Goal: Task Accomplishment & Management: Manage account settings

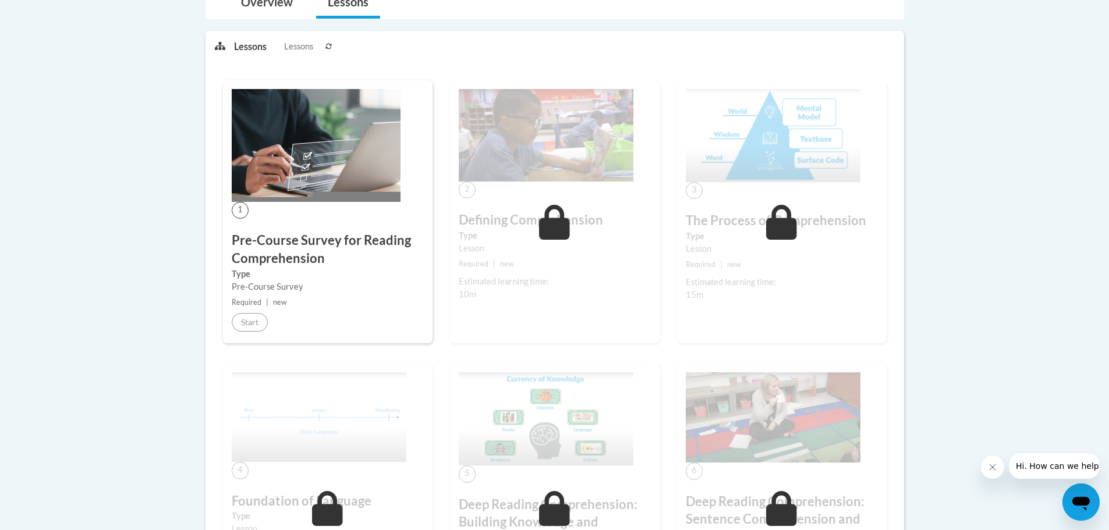
scroll to position [291, 0]
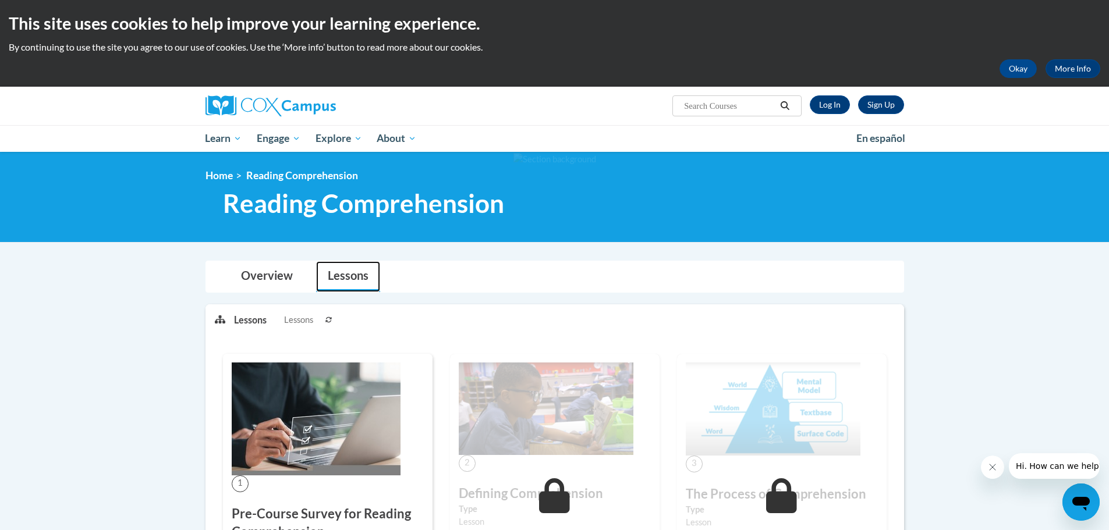
click at [348, 279] on link "Lessons" at bounding box center [348, 276] width 64 height 31
click at [836, 105] on link "Log In" at bounding box center [830, 104] width 40 height 19
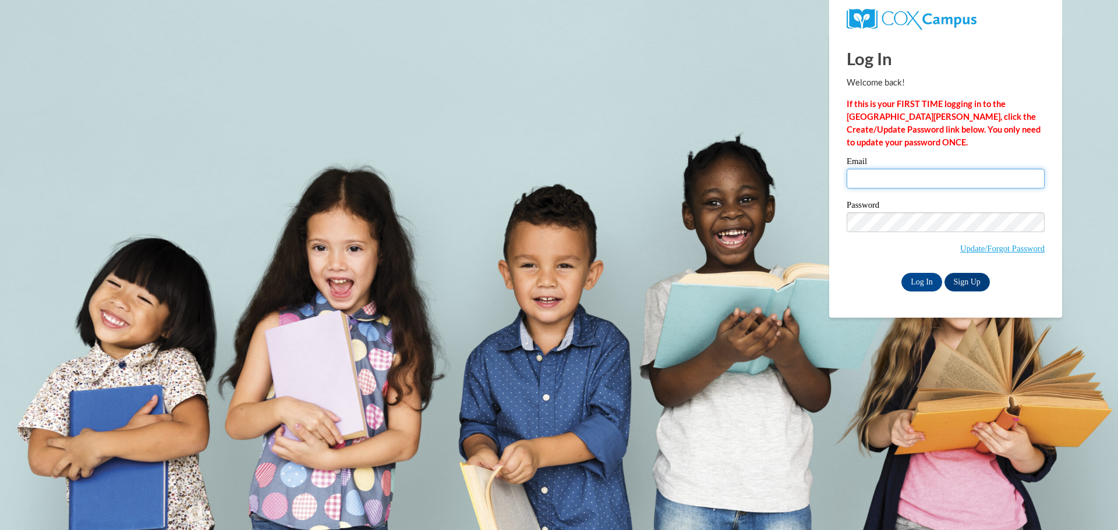
click at [918, 175] on input "Email" at bounding box center [945, 179] width 198 height 20
type input "kschmitt@kusd.edu"
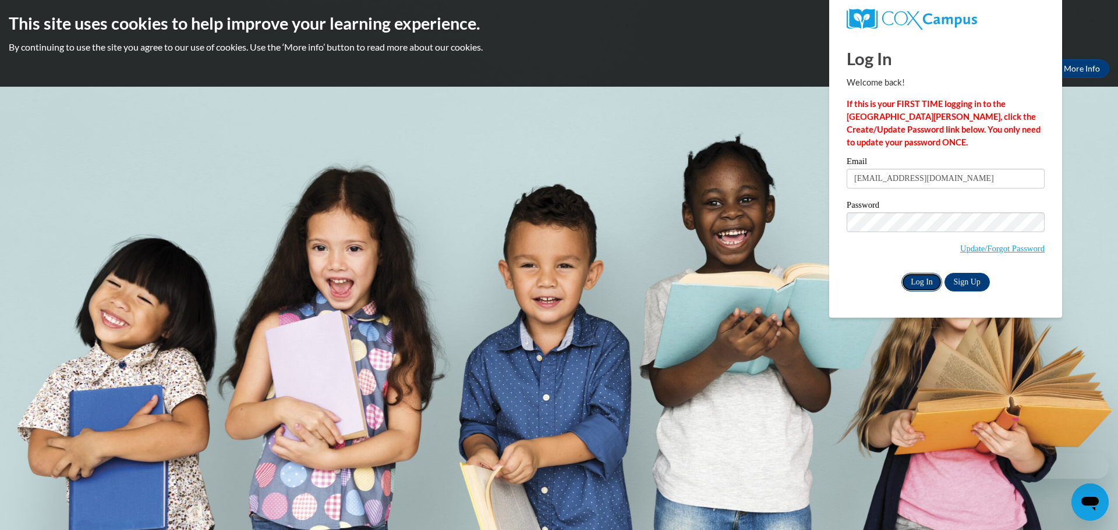
click at [911, 283] on input "Log In" at bounding box center [921, 282] width 41 height 19
click at [923, 284] on input "Log In" at bounding box center [921, 282] width 41 height 19
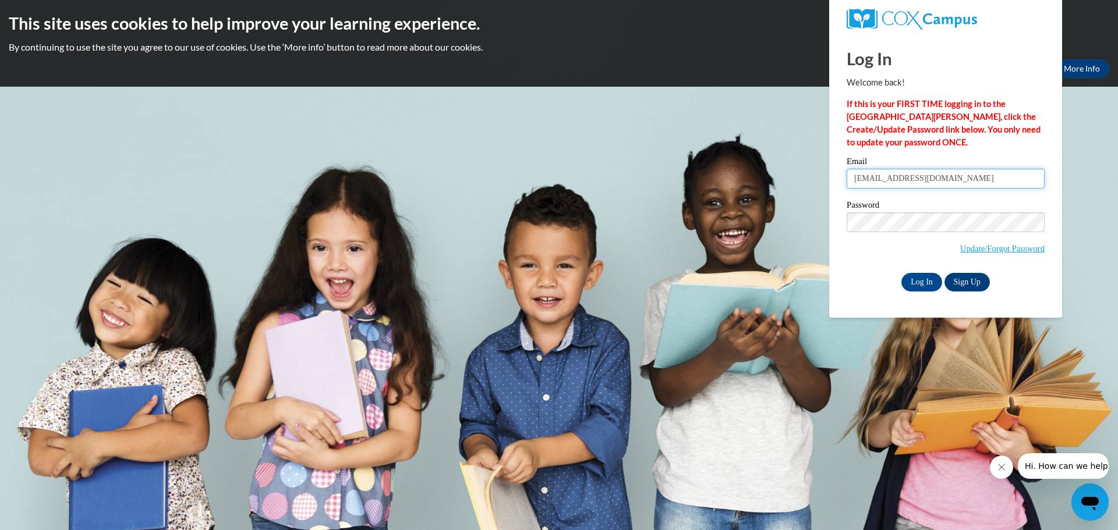
click at [939, 182] on input "kschmitt@kusd.edu" at bounding box center [945, 179] width 198 height 20
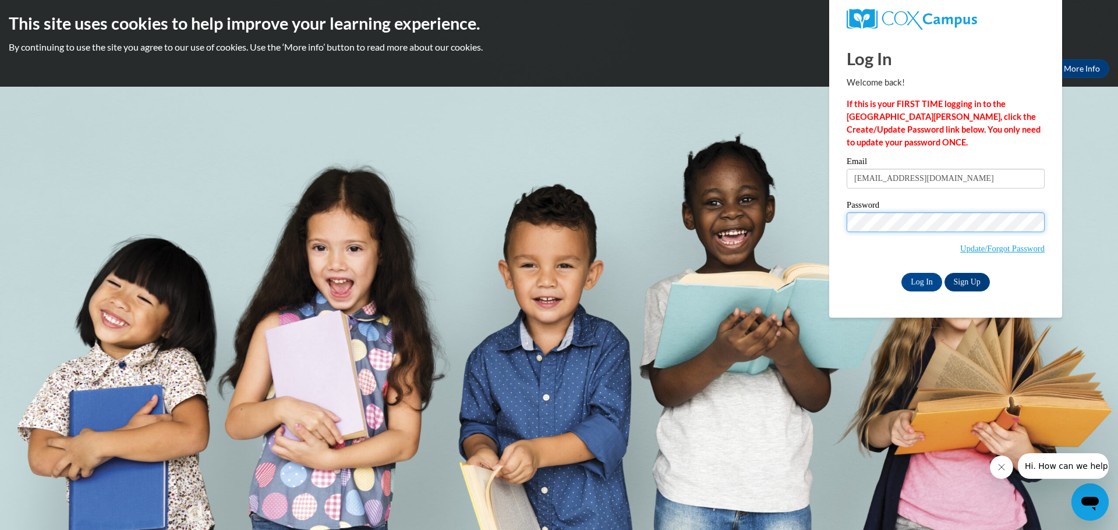
click at [825, 223] on body "This site uses cookies to help improve your learning experience. By continuing …" at bounding box center [559, 265] width 1118 height 530
click at [901, 273] on input "Log In" at bounding box center [921, 282] width 41 height 19
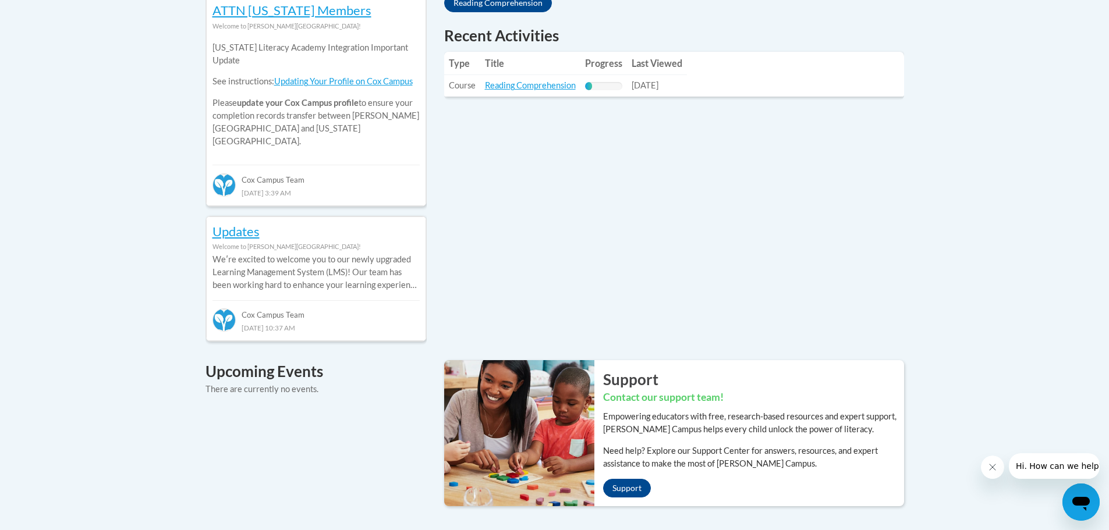
scroll to position [524, 0]
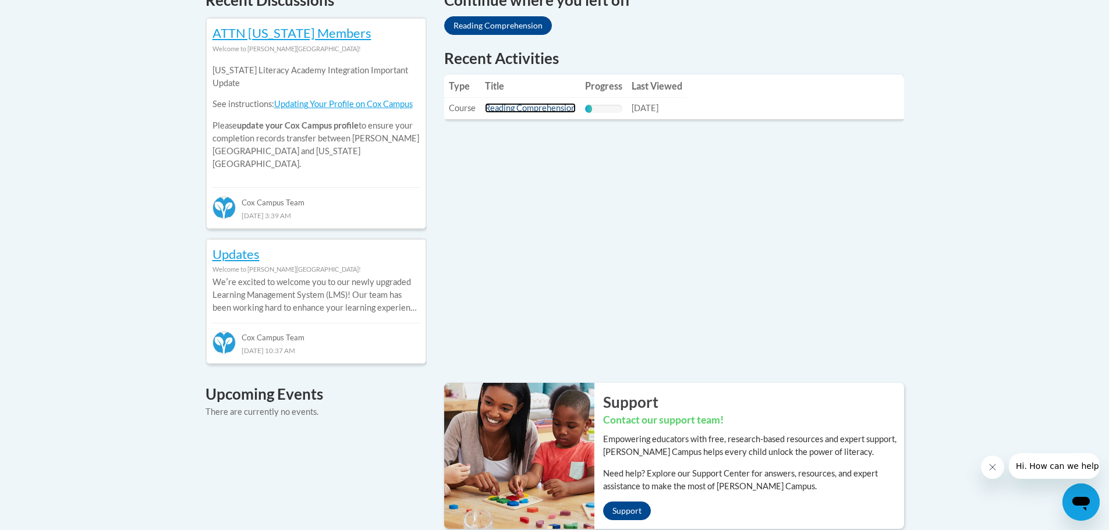
click at [552, 107] on link "Reading Comprehension" at bounding box center [530, 108] width 91 height 10
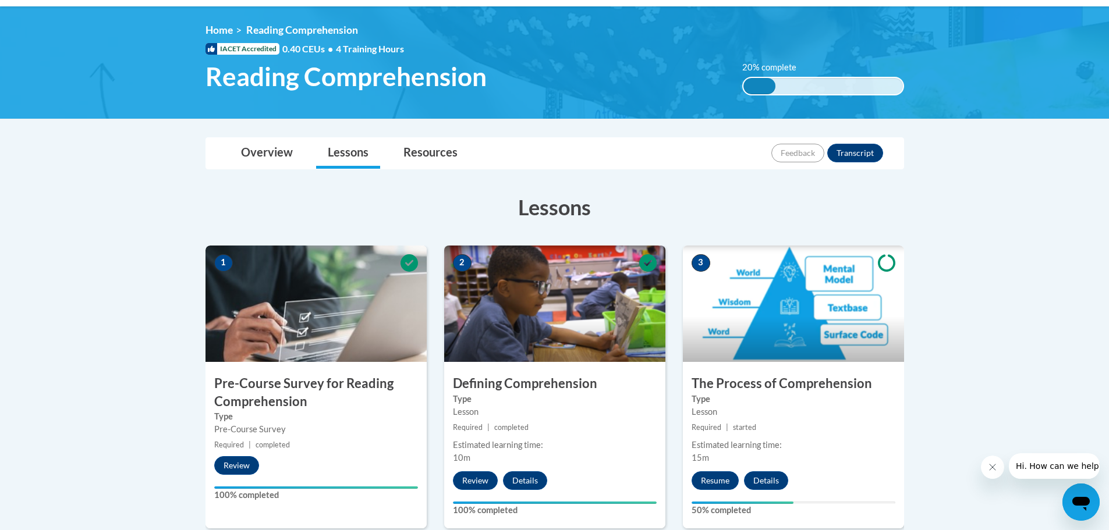
scroll to position [58, 0]
